Goal: Information Seeking & Learning: Learn about a topic

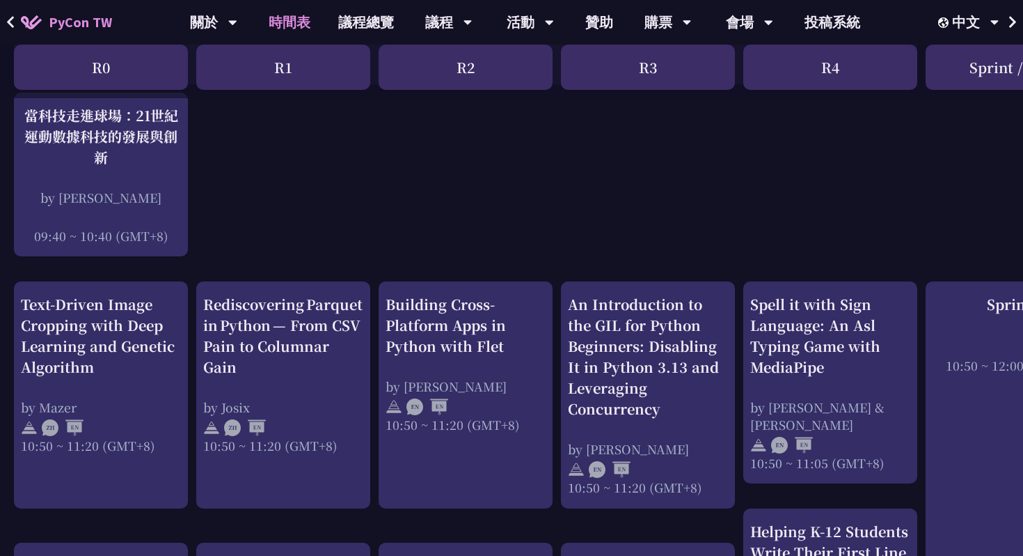
scroll to position [382, 0]
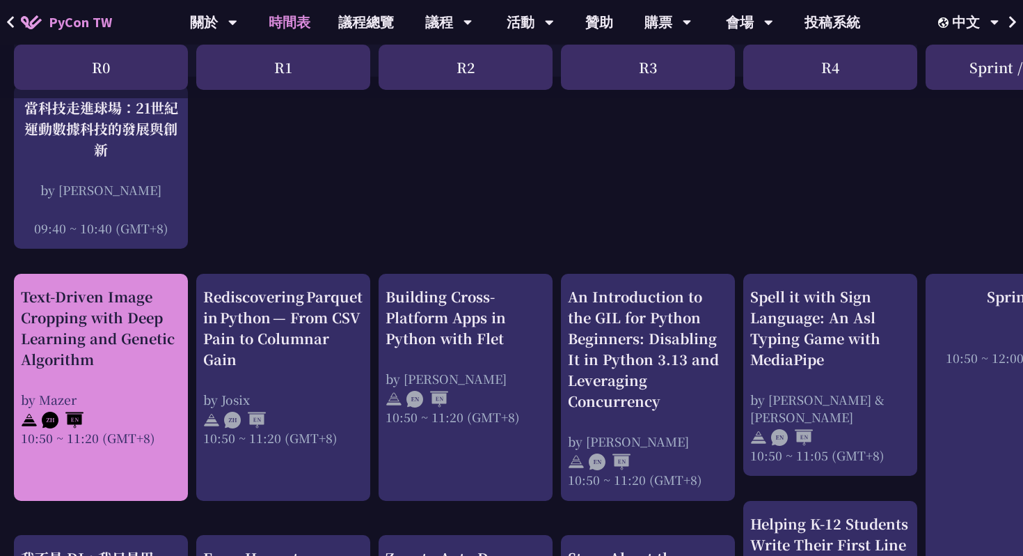
click at [75, 387] on div "Text-Driven Image Cropping with Deep Learning and Genetic Algorithm by [PERSON_…" at bounding box center [101, 366] width 160 height 160
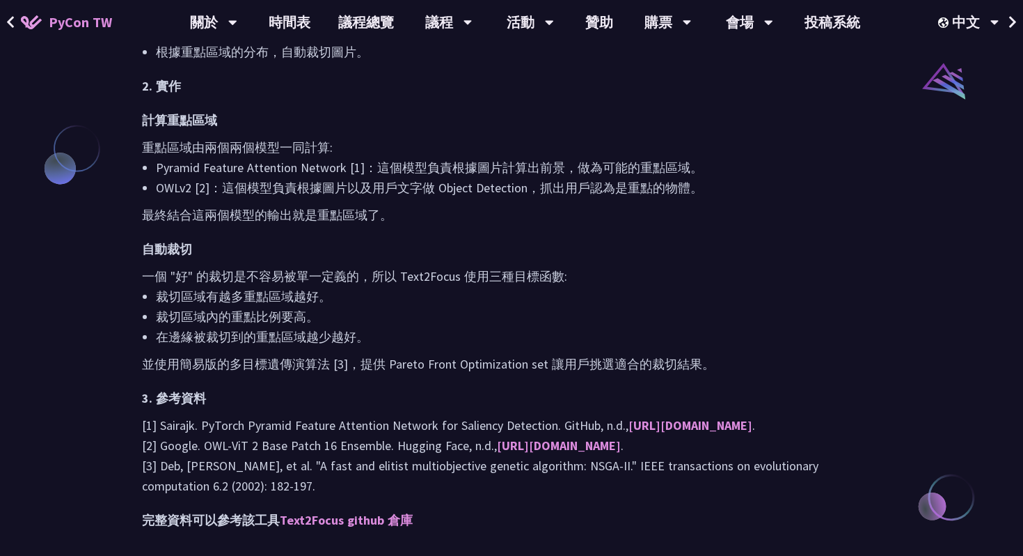
scroll to position [1095, 0]
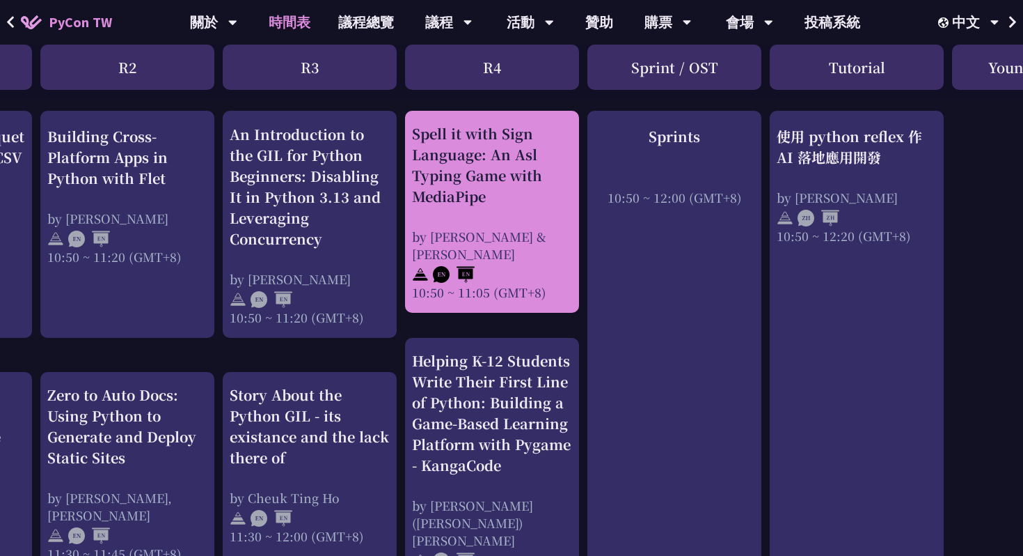
scroll to position [546, 338]
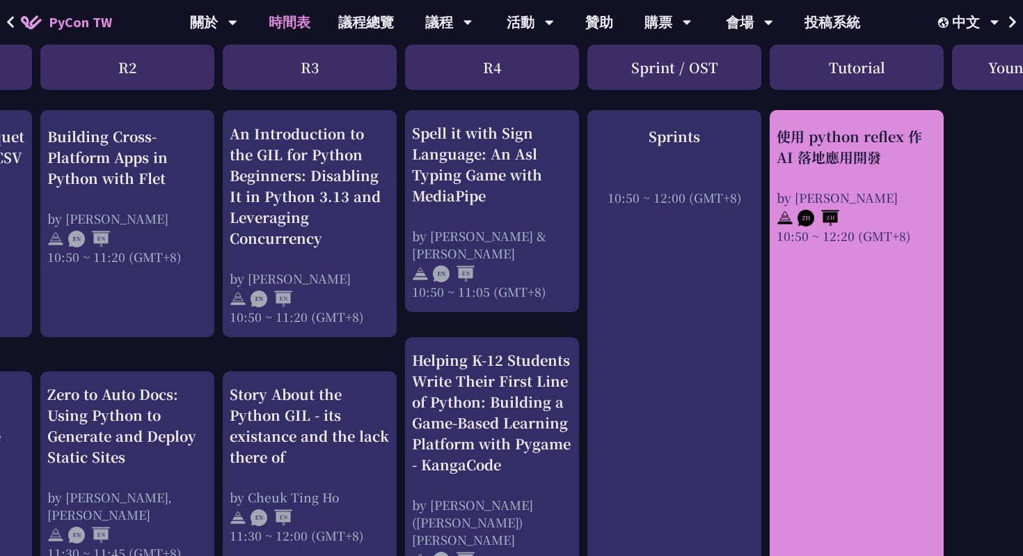
click at [847, 148] on div "使用 python reflex 作 AI 落地應用開發" at bounding box center [857, 146] width 160 height 42
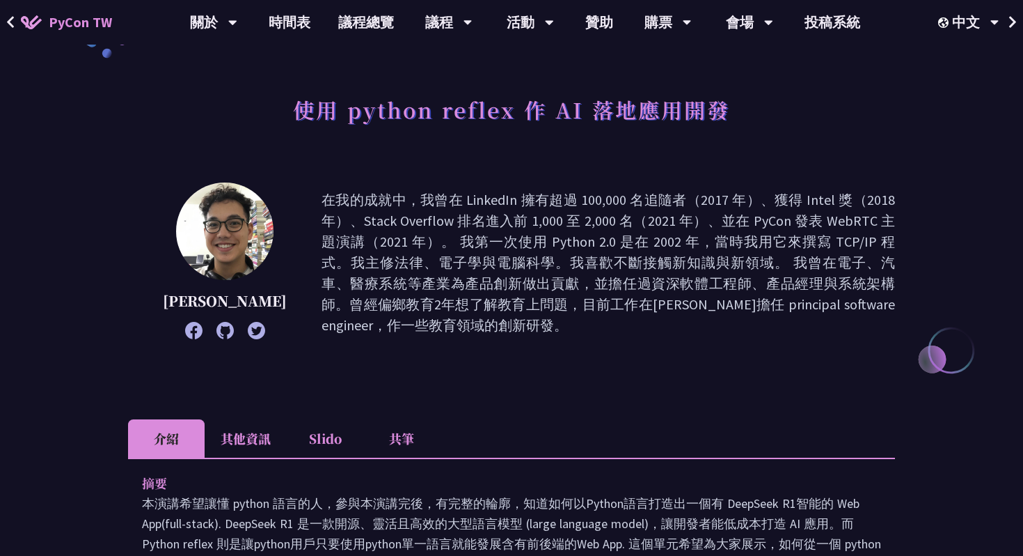
scroll to position [53, 0]
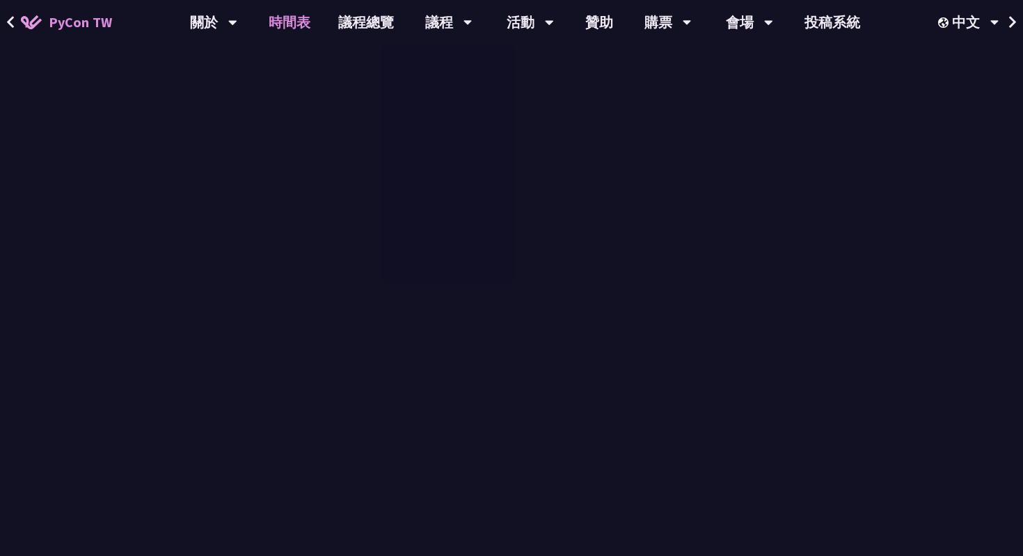
scroll to position [546, 0]
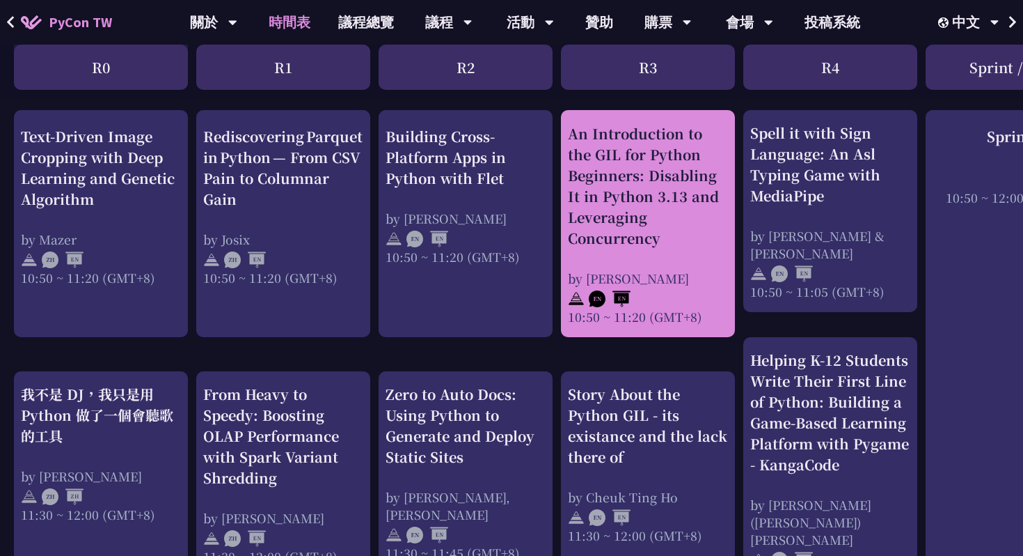
click at [625, 232] on div "An Introduction to the GIL for Python Beginners: Disabling It in Python 3.13 an…" at bounding box center [648, 185] width 160 height 125
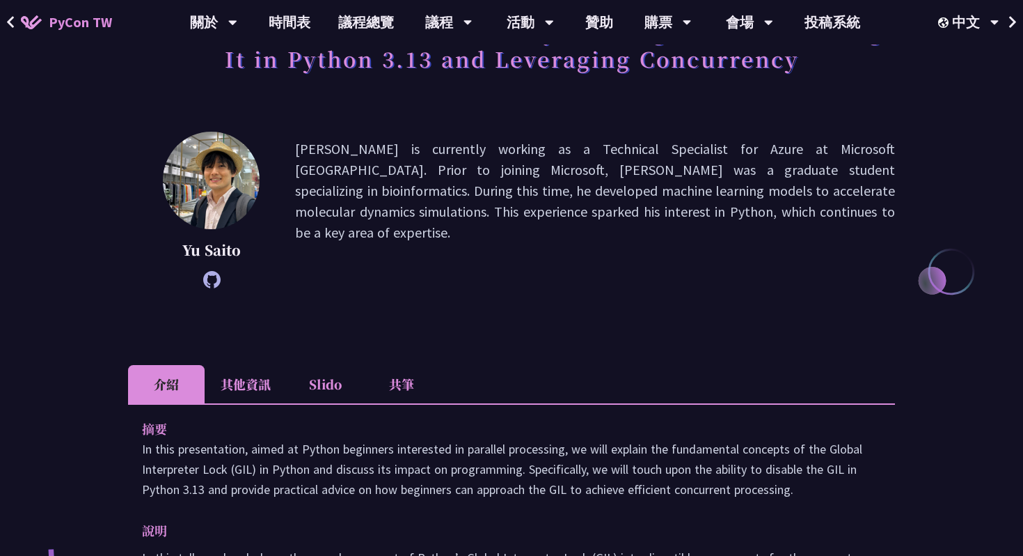
scroll to position [5, 0]
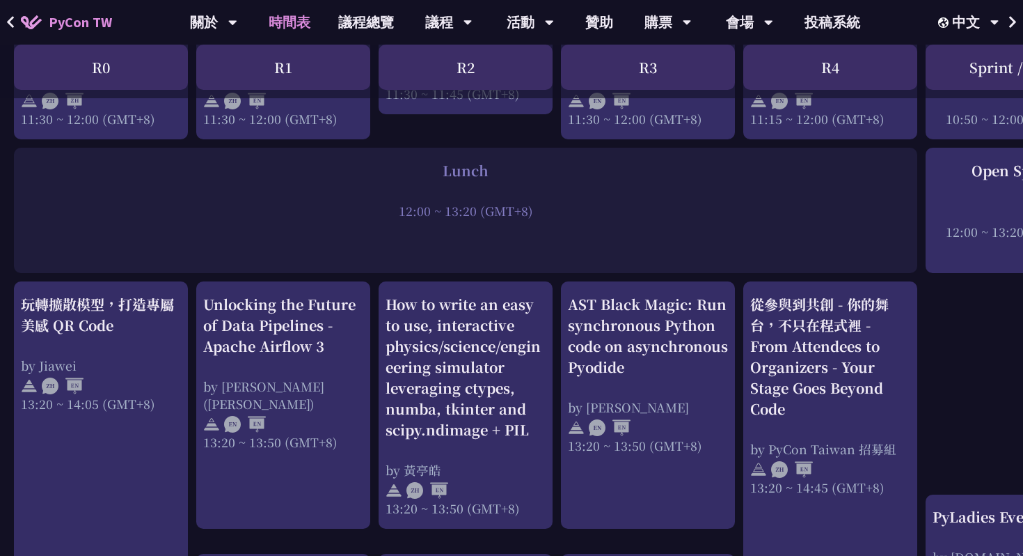
scroll to position [1056, 0]
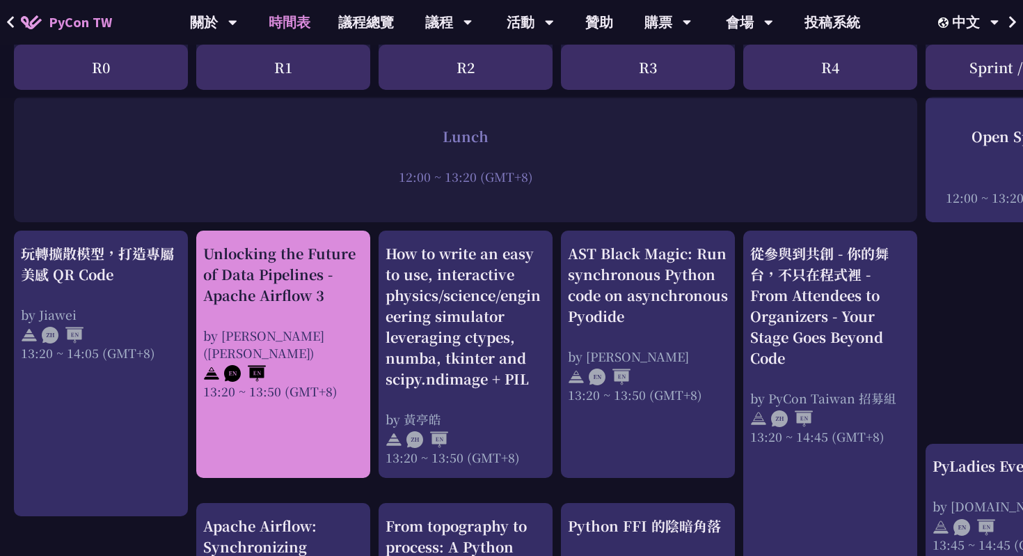
click at [213, 304] on div "Unlocking the Future of Data Pipelines - Apache Airflow 3 by [PERSON_NAME] ([PE…" at bounding box center [283, 321] width 160 height 157
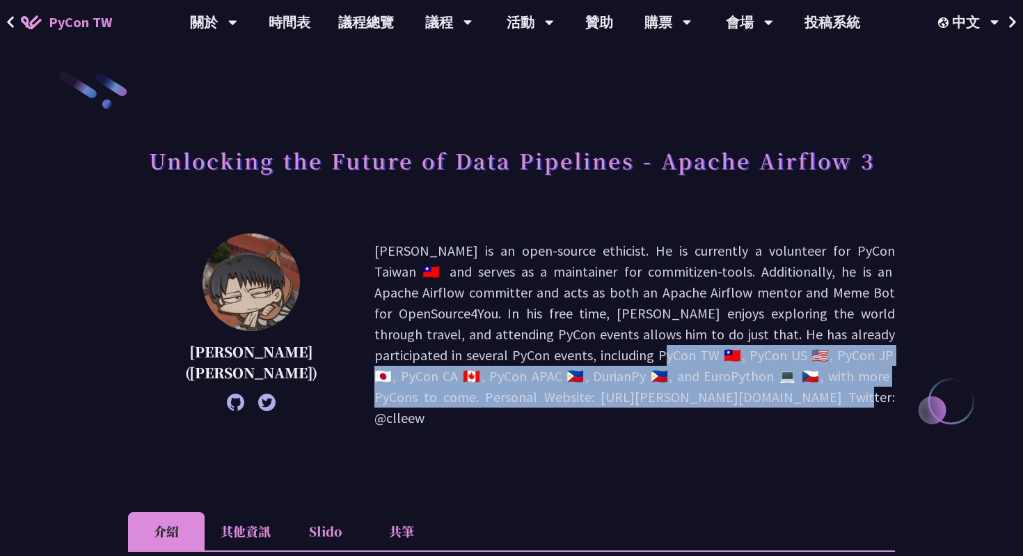
drag, startPoint x: 579, startPoint y: 330, endPoint x: 627, endPoint y: 373, distance: 64.6
click at [627, 373] on p "[PERSON_NAME] is an open-source ethicist. He is currently a volunteer for PyCon…" at bounding box center [635, 334] width 521 height 188
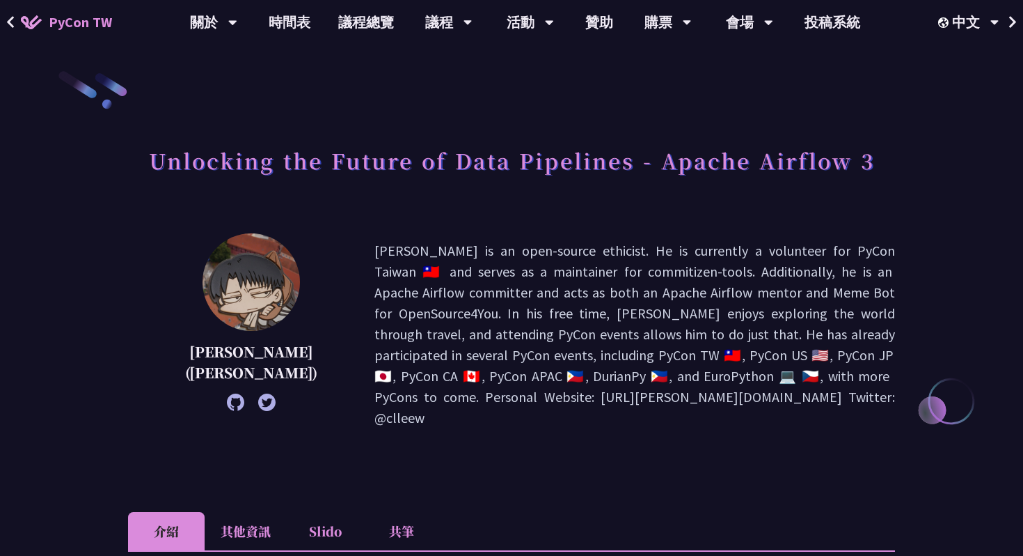
click at [613, 388] on p "[PERSON_NAME] is an open-source ethicist. He is currently a volunteer for PyCon…" at bounding box center [635, 334] width 521 height 188
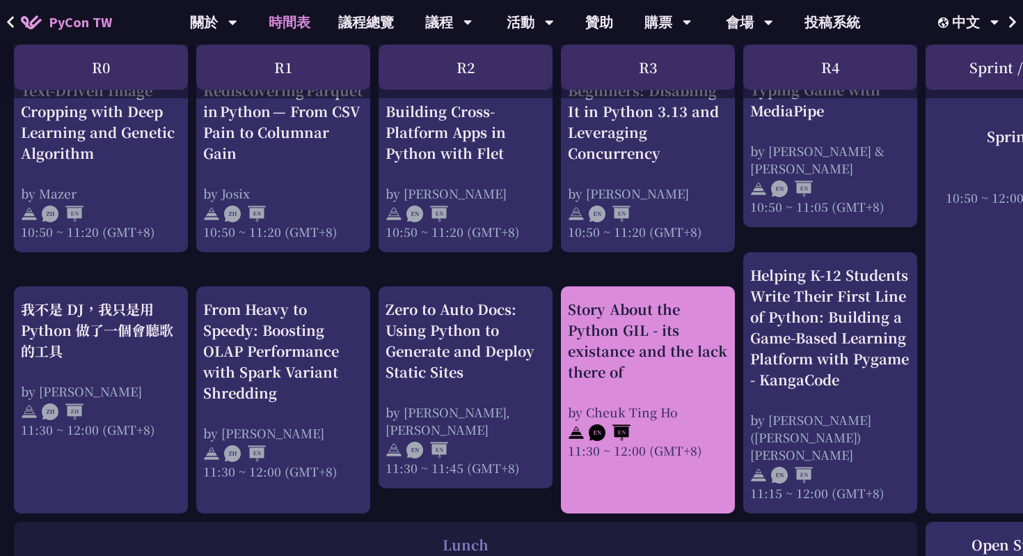
scroll to position [625, 0]
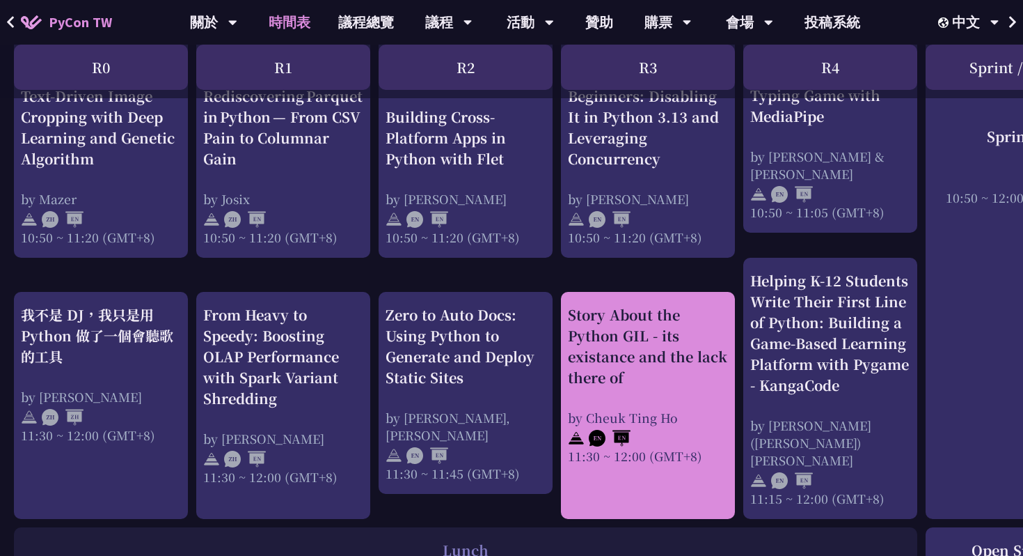
click at [625, 409] on div "by Cheuk Ting Ho" at bounding box center [648, 417] width 160 height 17
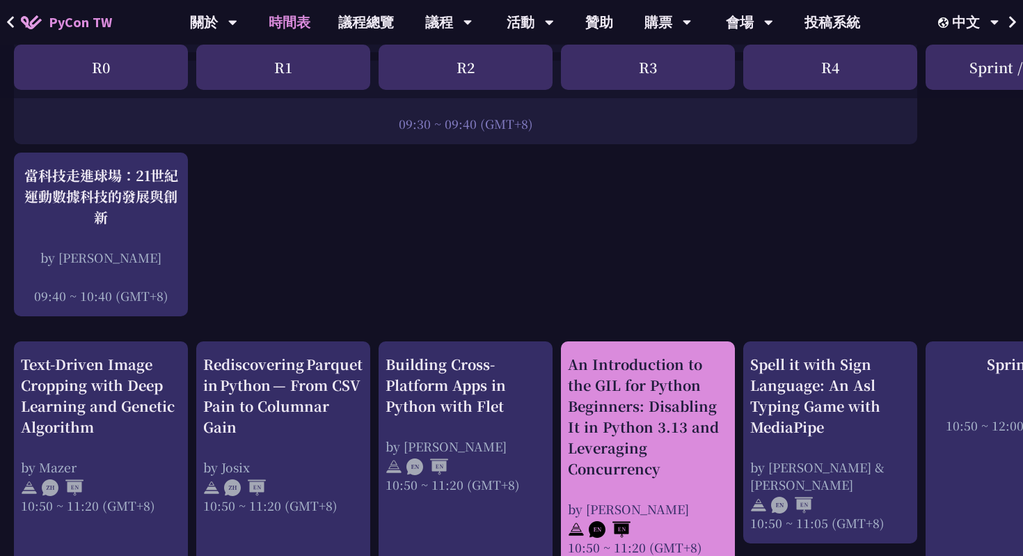
scroll to position [311, 0]
